Goal: Task Accomplishment & Management: Manage account settings

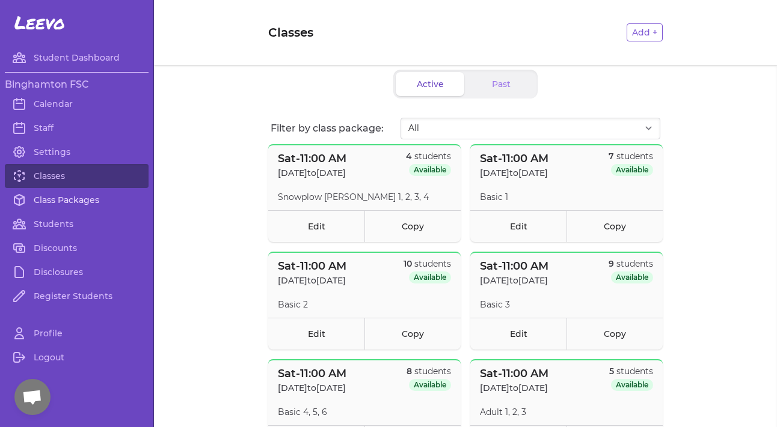
scroll to position [272, 0]
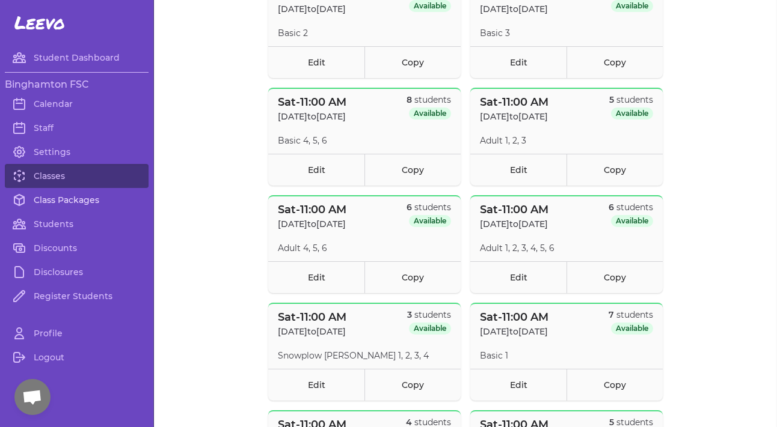
click at [79, 201] on link "Class Packages" at bounding box center [77, 200] width 144 height 24
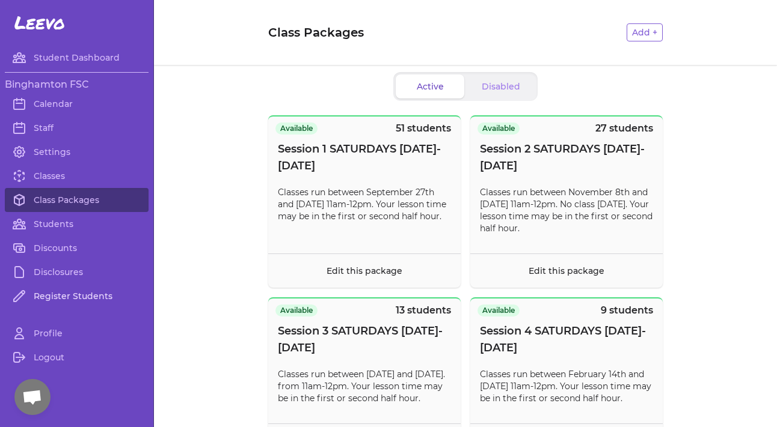
click at [61, 289] on link "Register Students" at bounding box center [77, 296] width 144 height 24
click at [36, 186] on link "Classes" at bounding box center [77, 176] width 144 height 24
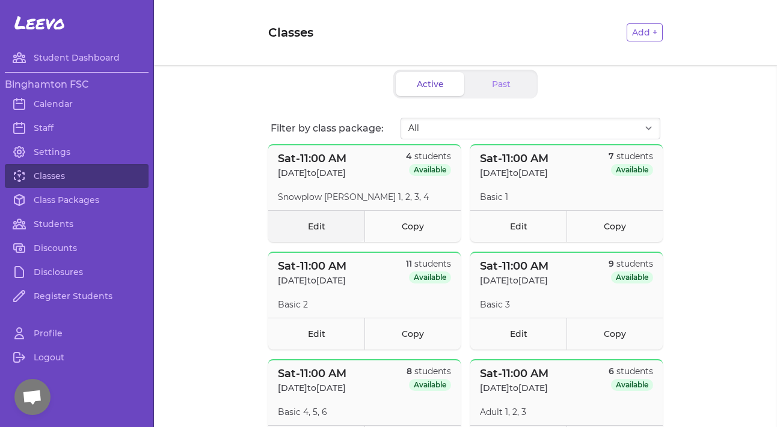
click at [325, 223] on link "Edit" at bounding box center [316, 226] width 96 height 32
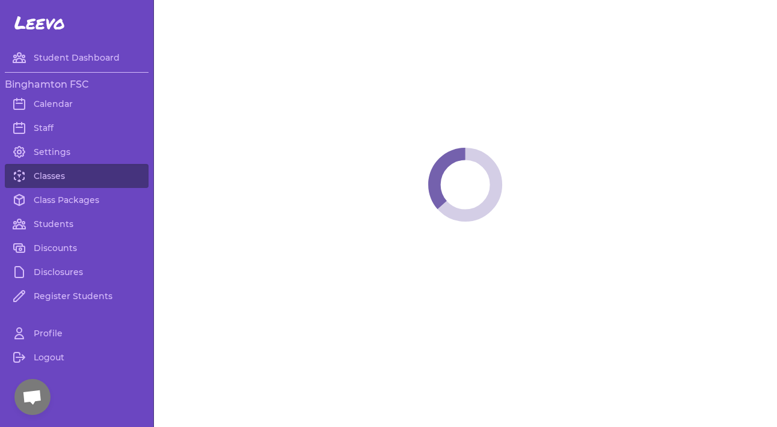
select select "6"
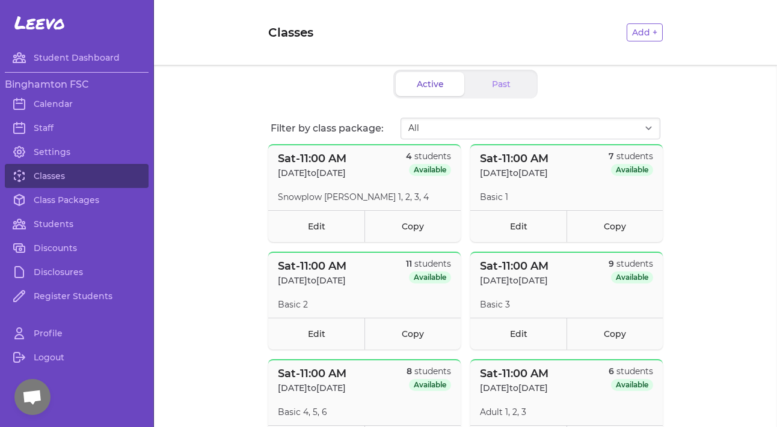
scroll to position [127, 0]
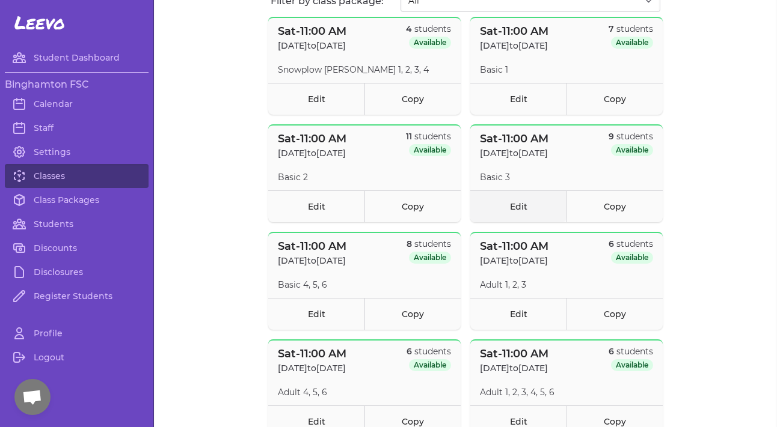
click at [531, 209] on link "Edit" at bounding box center [518, 207] width 96 height 32
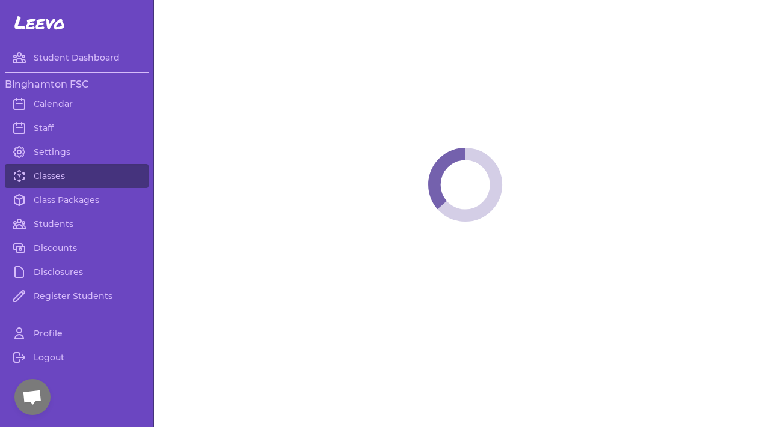
select select "6"
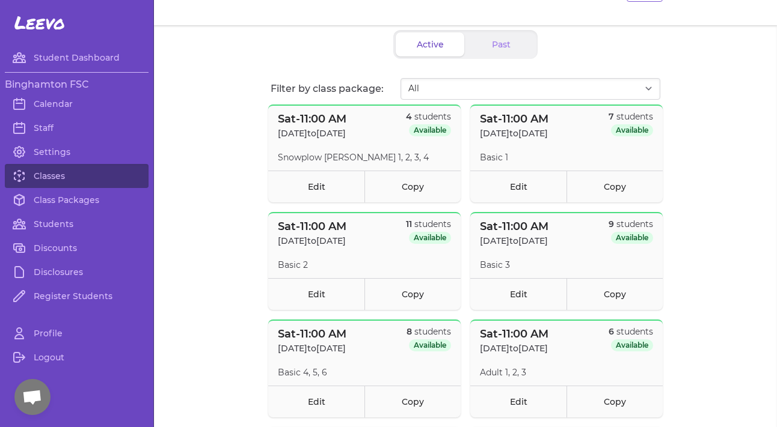
scroll to position [41, 0]
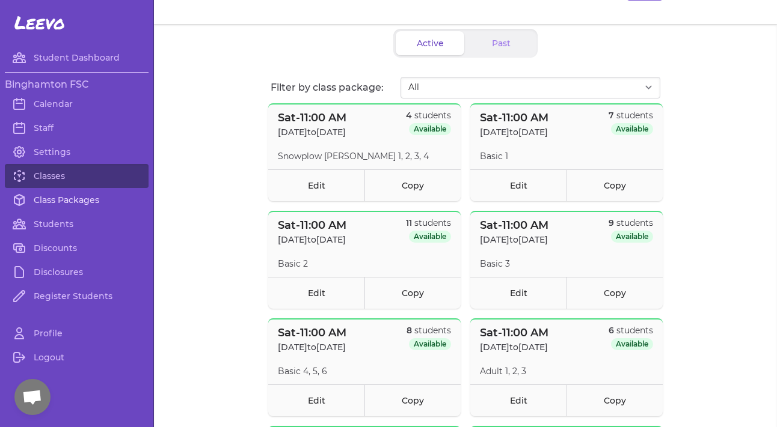
click at [73, 201] on link "Class Packages" at bounding box center [77, 200] width 144 height 24
